Goal: Find specific page/section: Find specific page/section

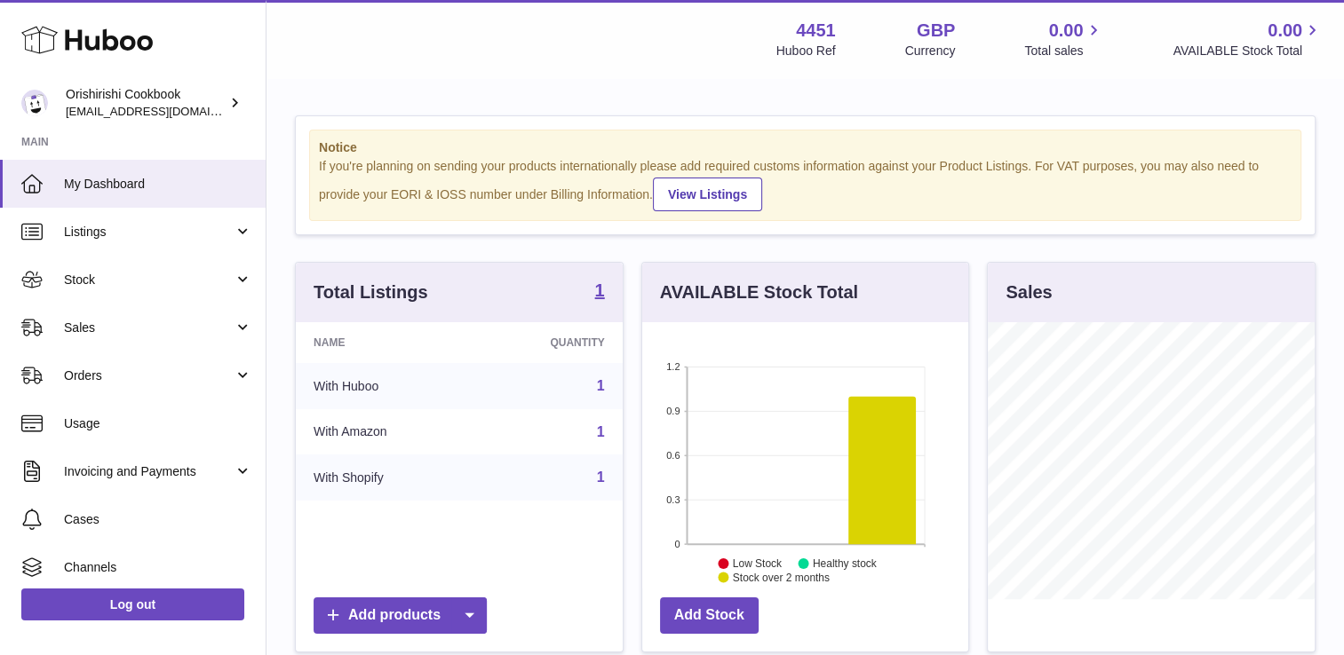
scroll to position [277, 327]
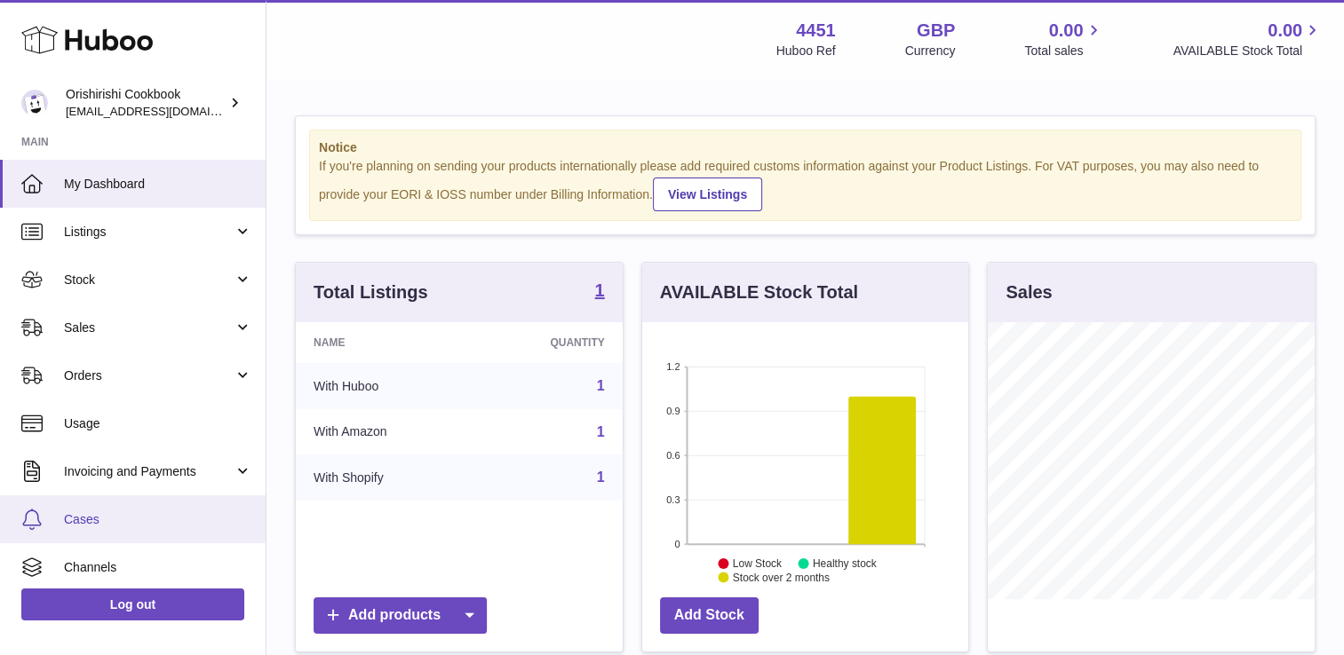
click at [111, 519] on span "Cases" at bounding box center [158, 519] width 188 height 17
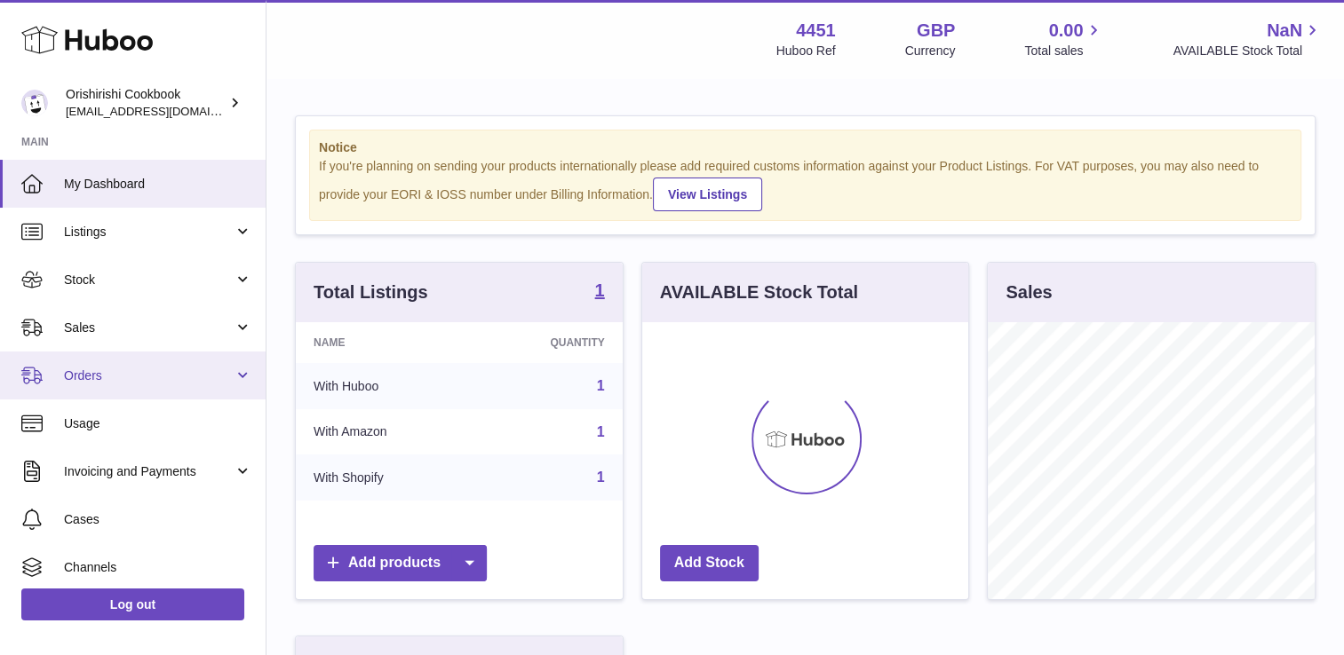
scroll to position [277, 327]
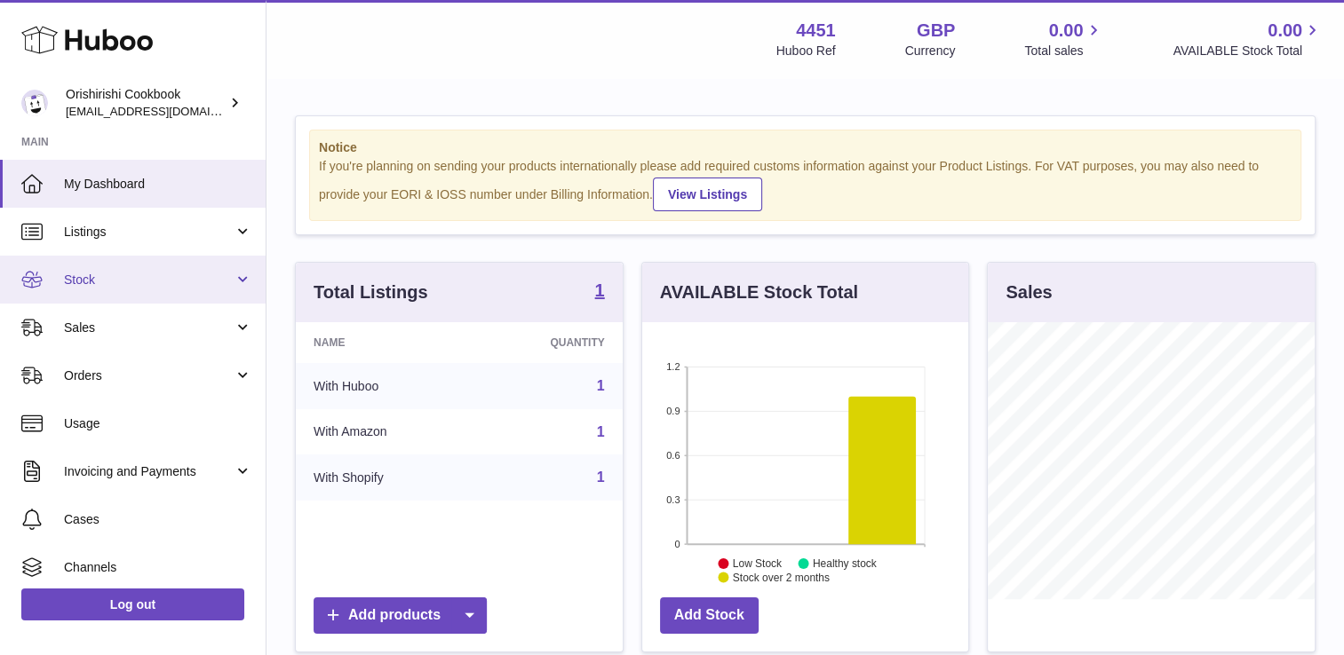
click at [106, 273] on span "Stock" at bounding box center [149, 280] width 170 height 17
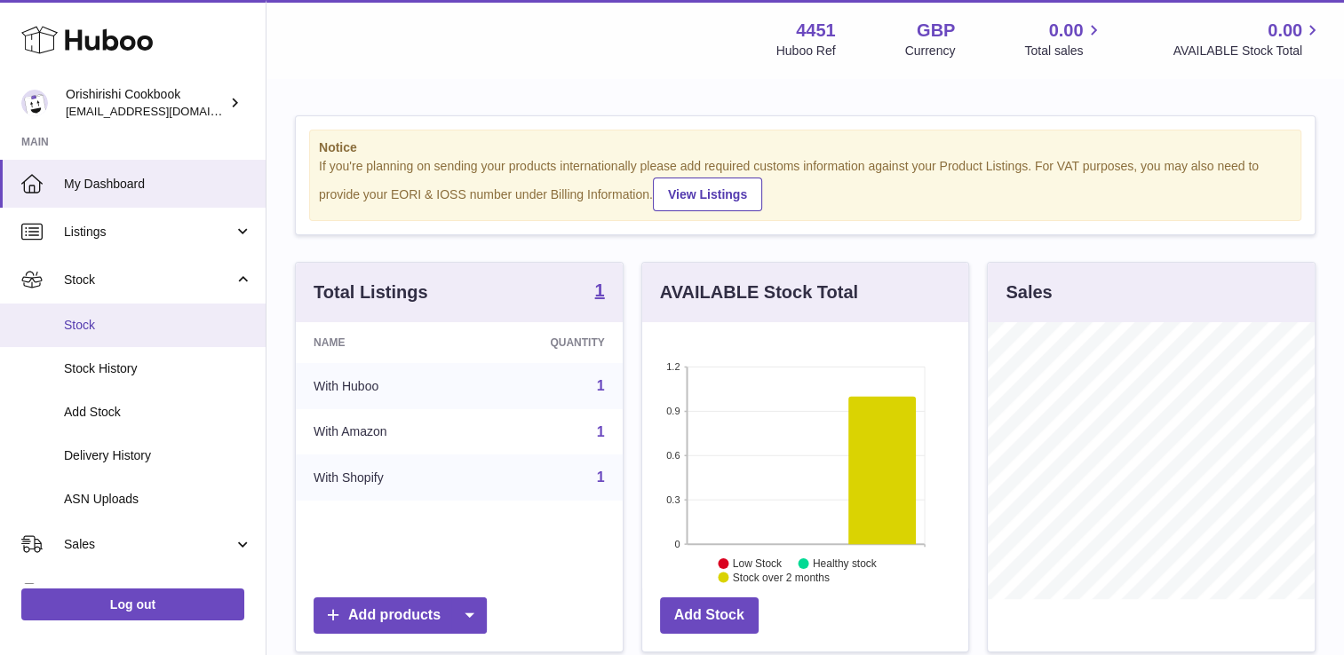
click at [79, 321] on span "Stock" at bounding box center [158, 325] width 188 height 17
